Goal: Task Accomplishment & Management: Manage account settings

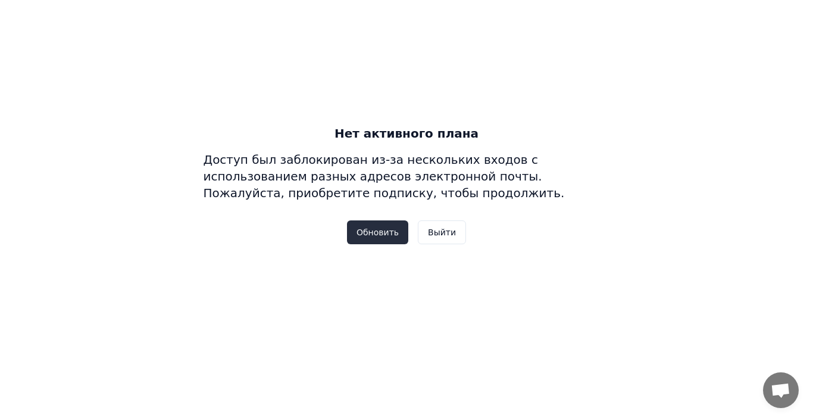
click at [395, 237] on button "Обновить" at bounding box center [377, 232] width 61 height 24
click at [435, 228] on button "Выйти" at bounding box center [442, 232] width 48 height 24
click at [441, 231] on button "Выйти" at bounding box center [442, 232] width 48 height 24
